Goal: Task Accomplishment & Management: Manage account settings

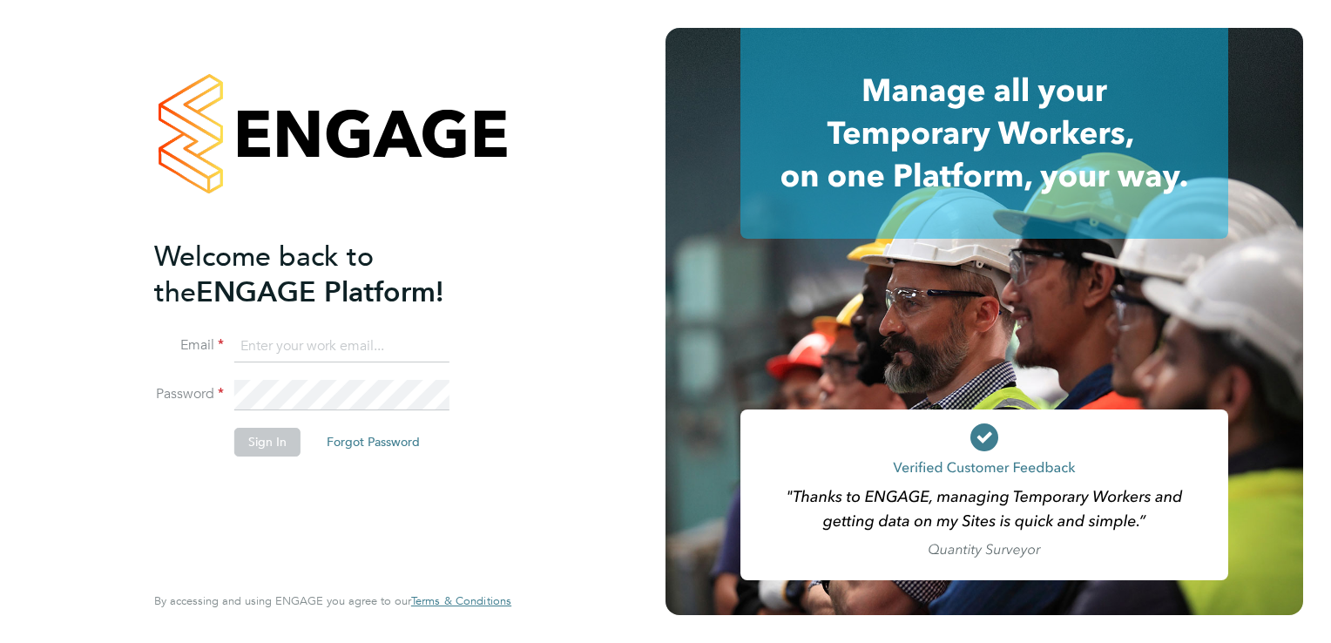
click at [376, 350] on input at bounding box center [341, 346] width 215 height 31
type input "nigel.thornborrow@ngbailey.co.uk"
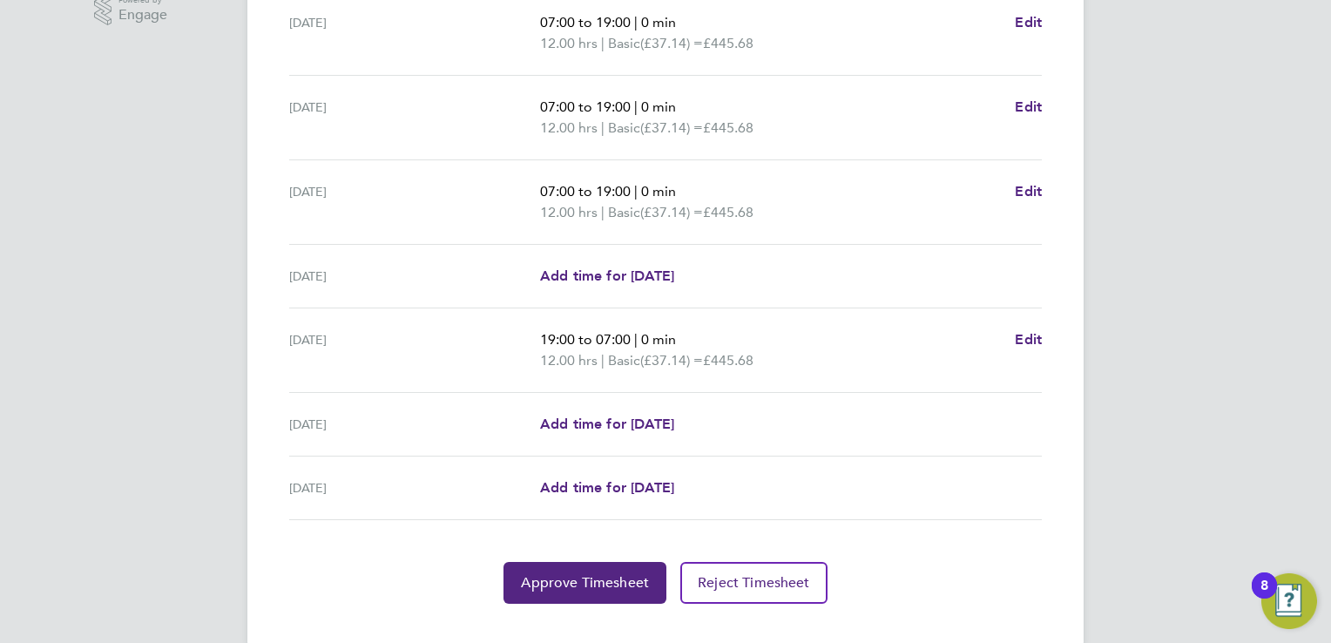
scroll to position [606, 0]
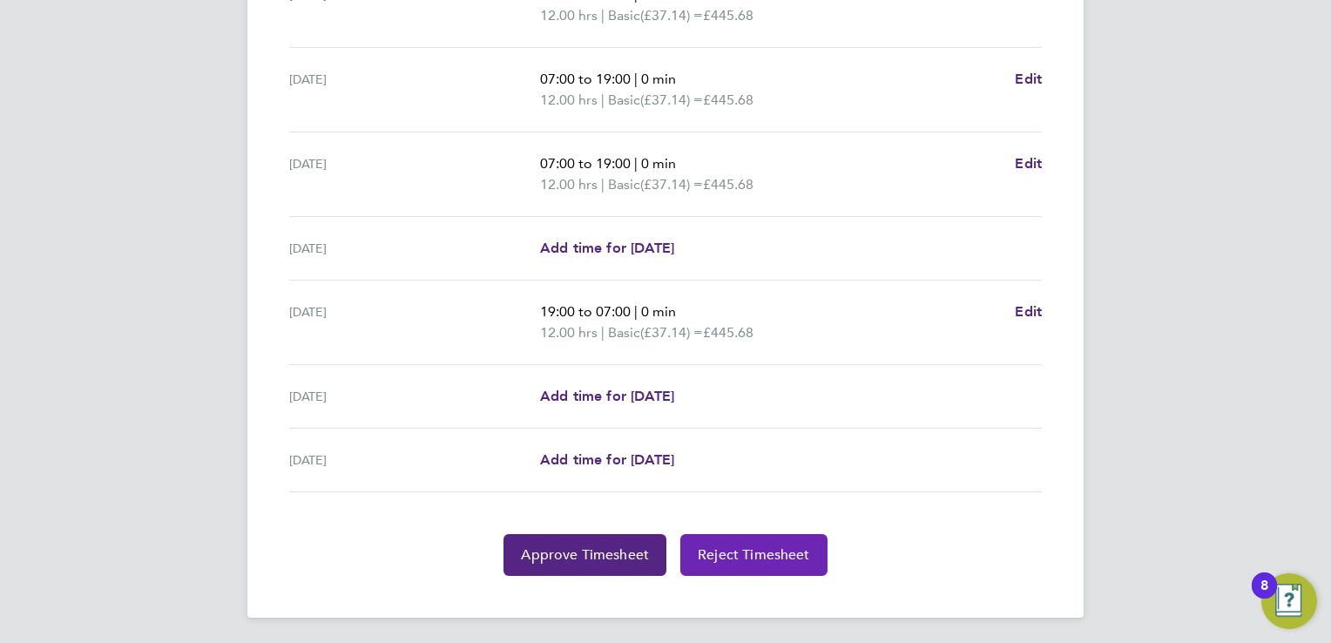
click at [763, 565] on button "Reject Timesheet" at bounding box center [753, 555] width 147 height 42
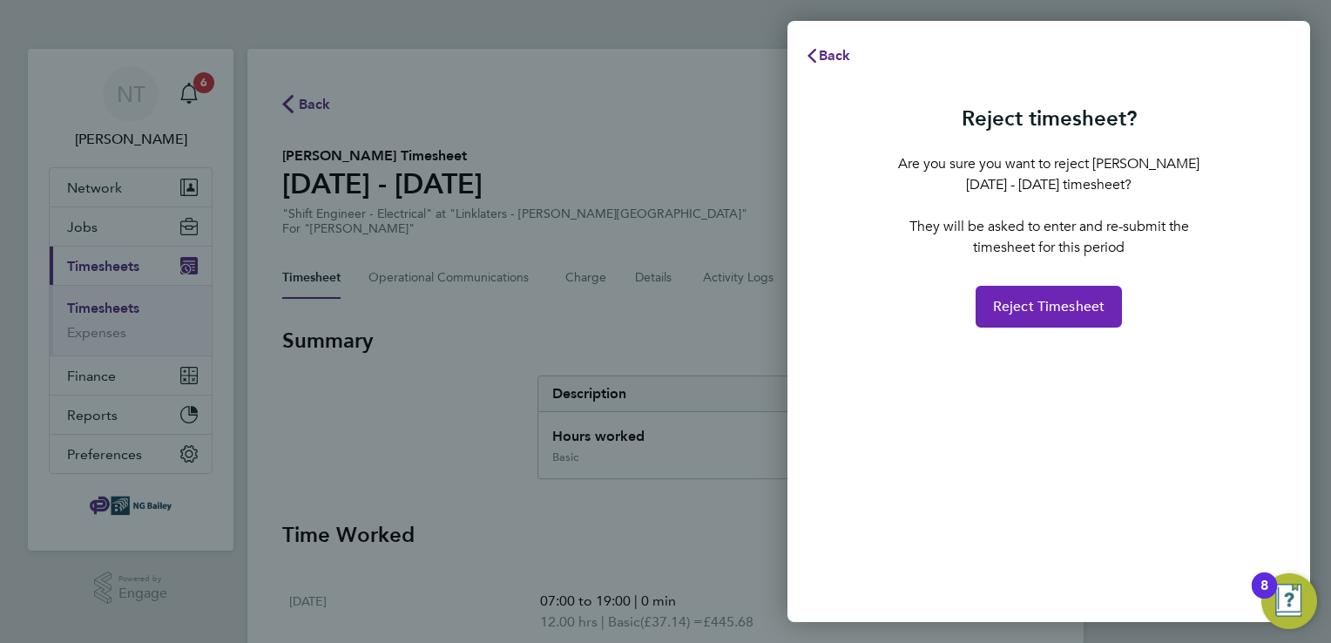
click at [1077, 301] on span "Reject Timesheet" at bounding box center [1049, 306] width 112 height 17
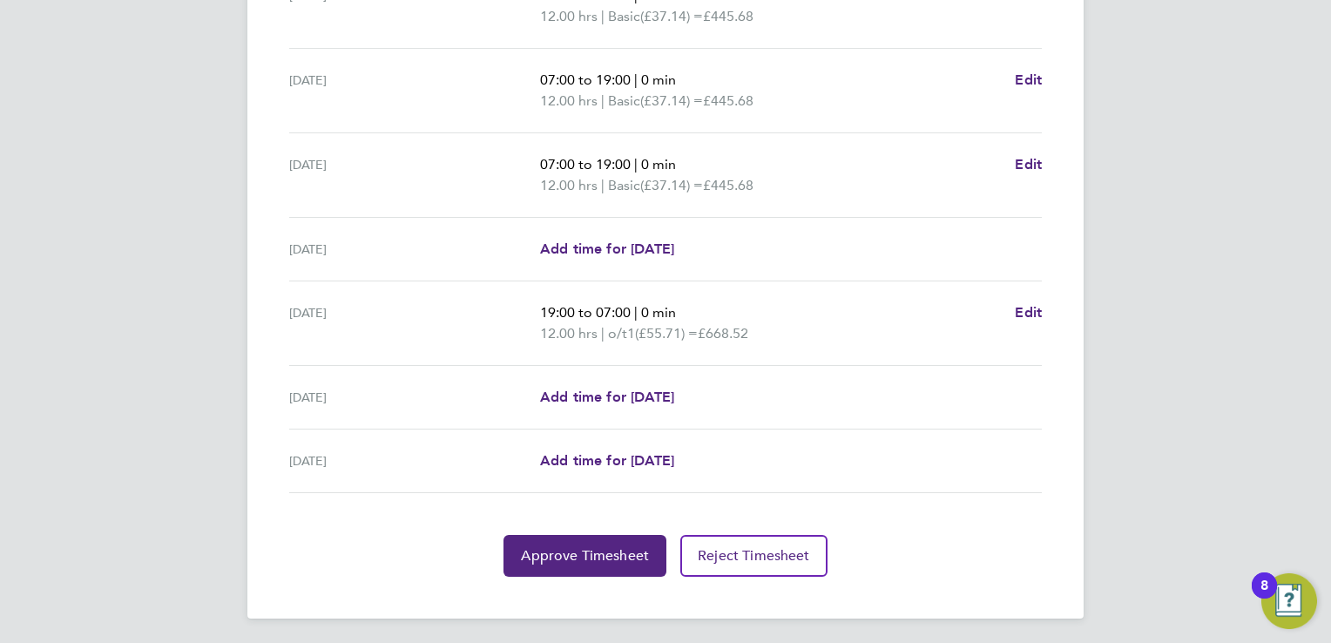
scroll to position [624, 0]
click at [592, 557] on span "Approve Timesheet" at bounding box center [585, 554] width 128 height 17
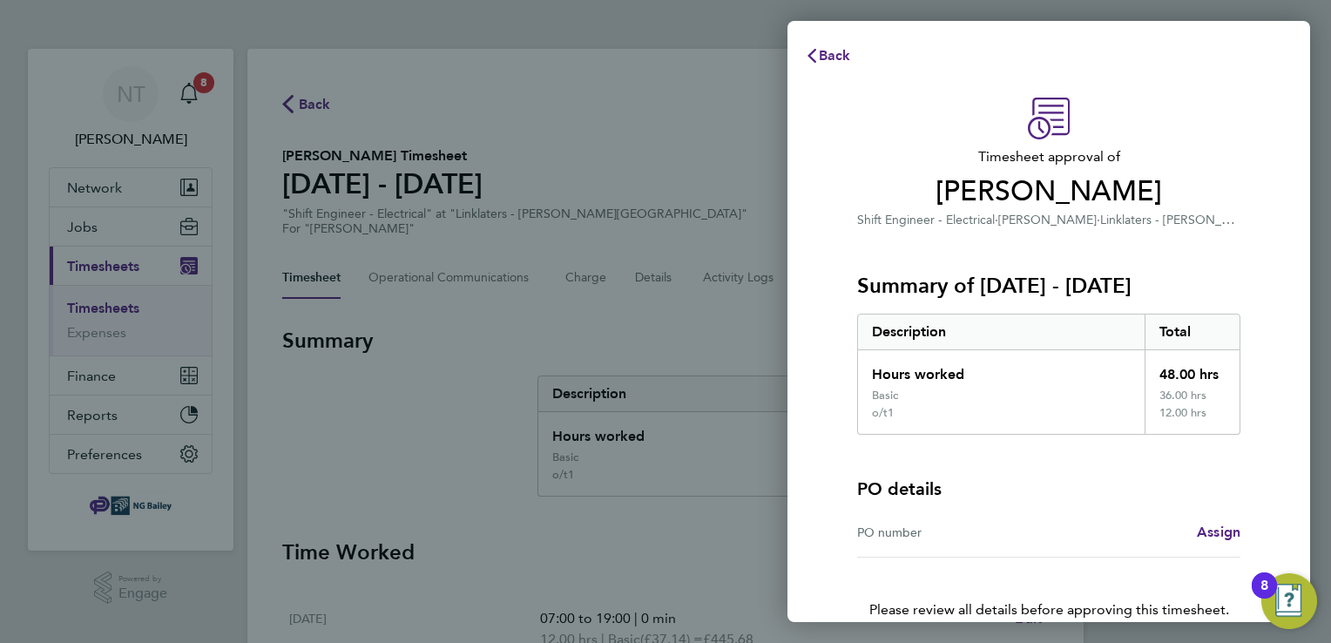
click at [1208, 479] on div "PO details" at bounding box center [1048, 489] width 383 height 24
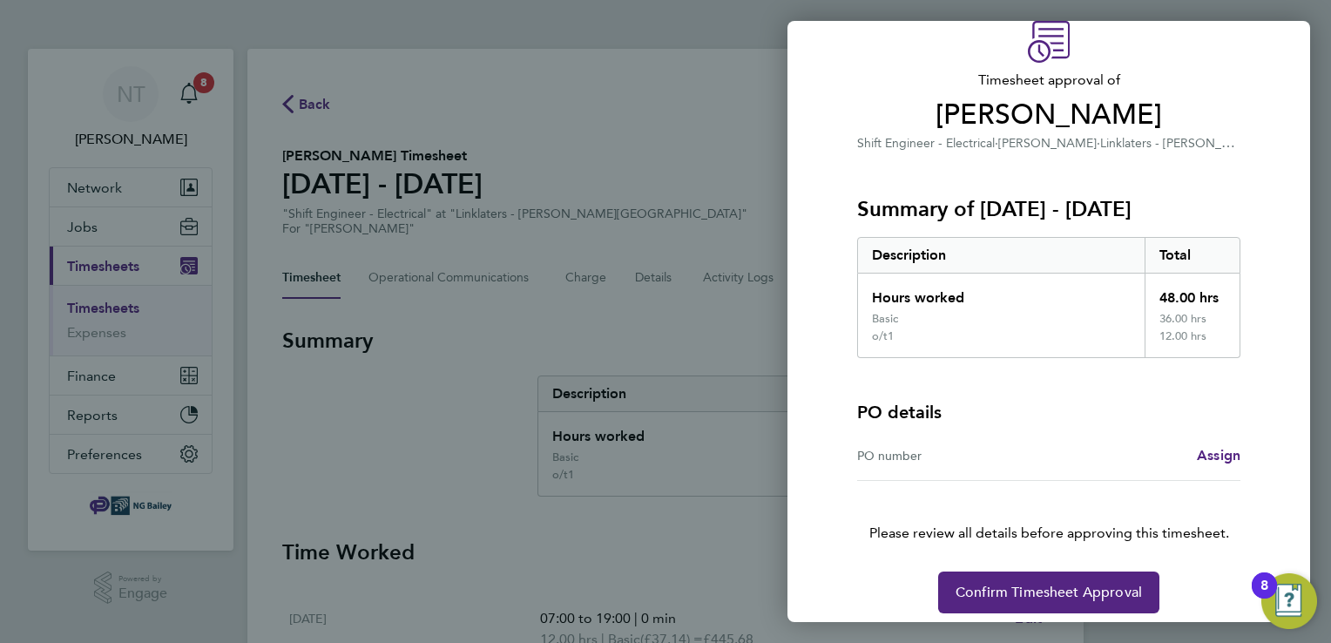
scroll to position [87, 0]
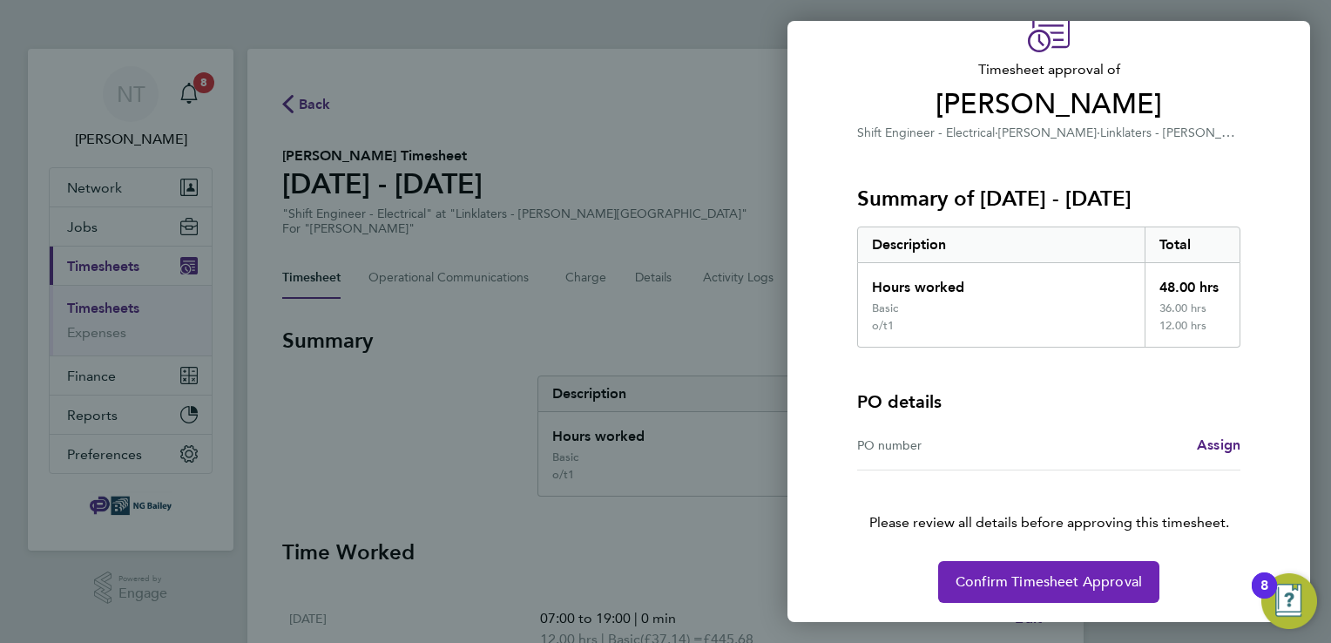
click at [1055, 583] on span "Confirm Timesheet Approval" at bounding box center [1049, 581] width 186 height 17
